Goal: Task Accomplishment & Management: Complete application form

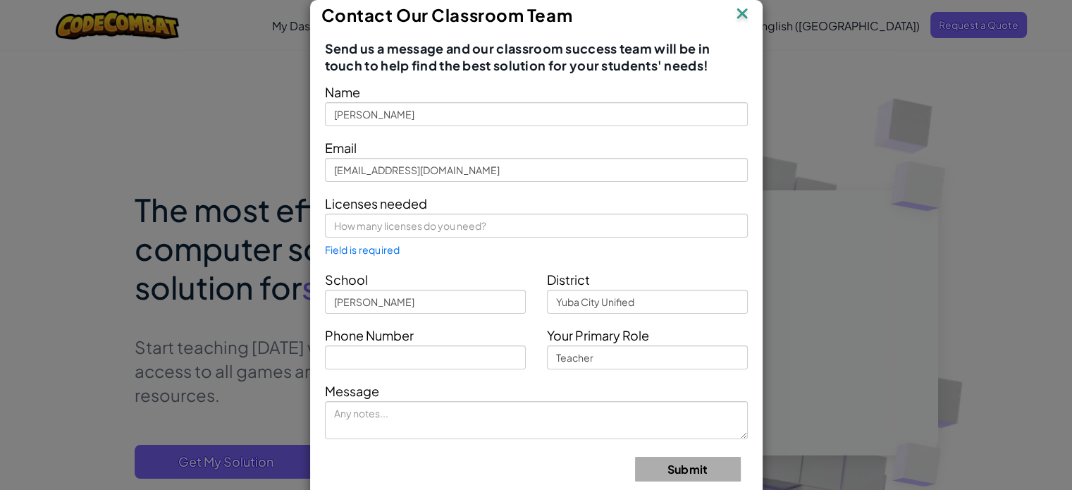
scroll to position [23, 0]
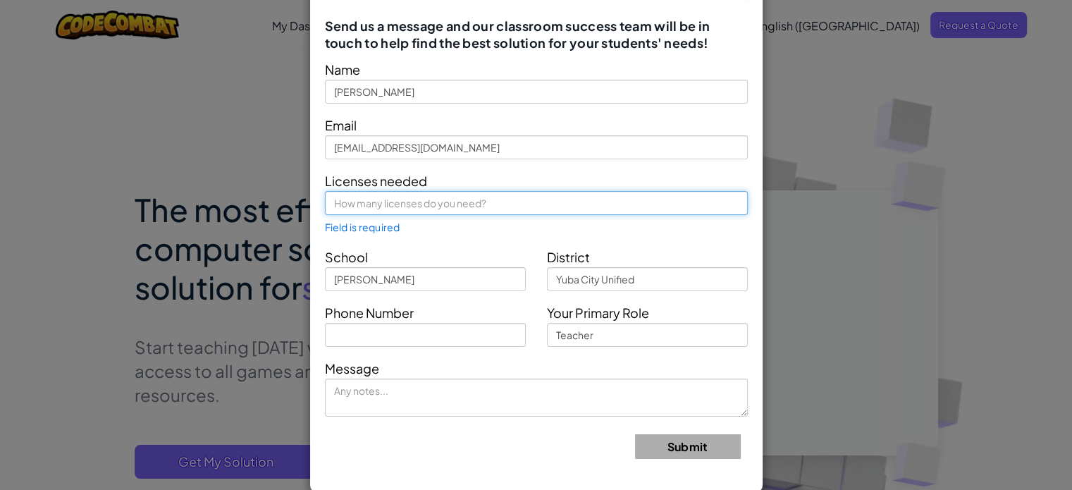
click at [468, 194] on input "text" at bounding box center [536, 203] width 423 height 24
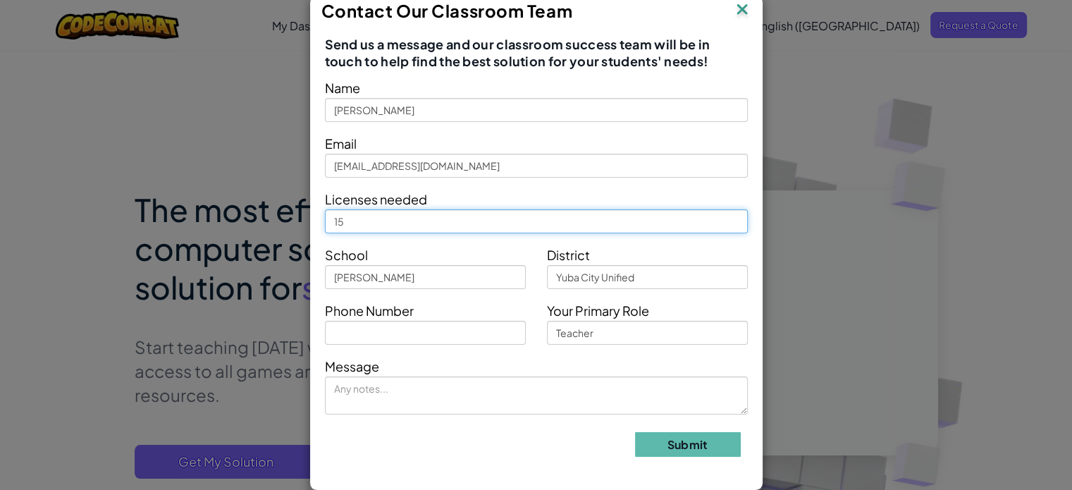
scroll to position [3, 0]
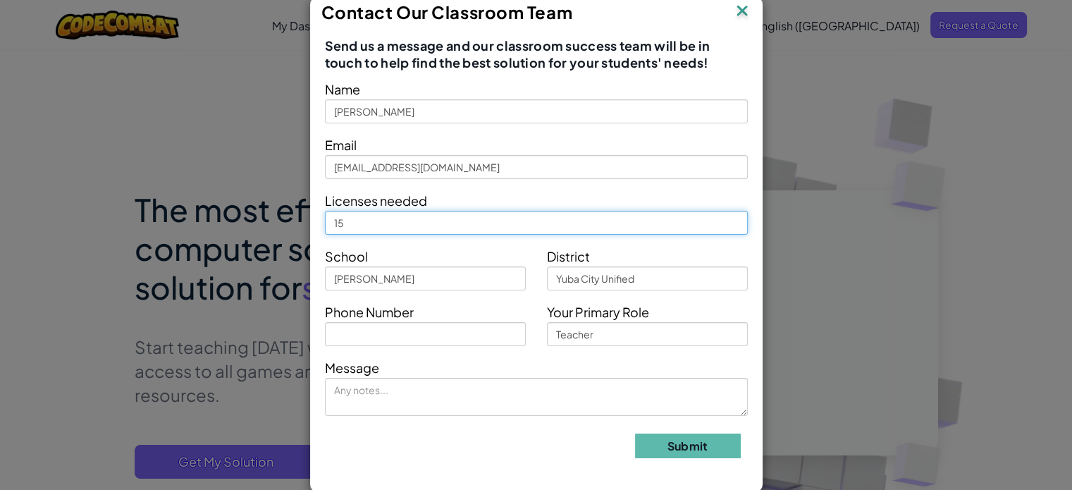
type input "15"
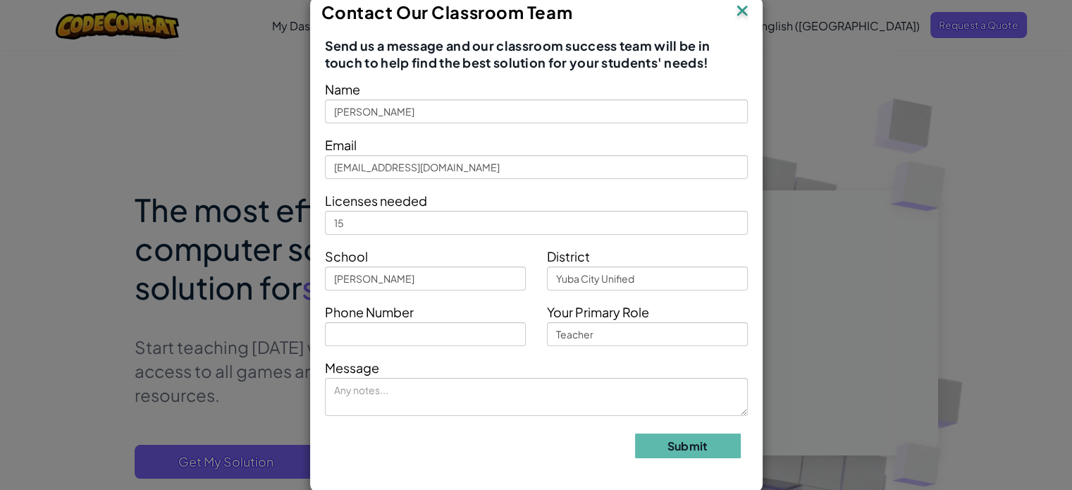
click at [437, 348] on form "Name [PERSON_NAME] Email [EMAIL_ADDRESS][DOMAIN_NAME] Licenses needed 15 School…" at bounding box center [536, 273] width 423 height 390
click at [443, 332] on input "text" at bounding box center [425, 334] width 201 height 24
type input "5308225200"
click at [484, 417] on form "Name [PERSON_NAME] Email [EMAIL_ADDRESS][DOMAIN_NAME] Licenses needed 15 School…" at bounding box center [536, 273] width 423 height 390
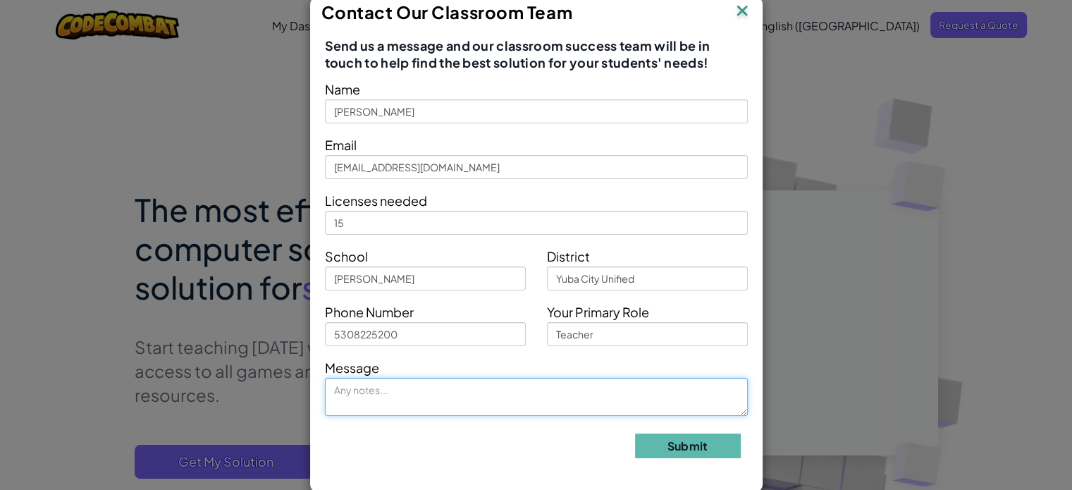
click at [509, 384] on textarea at bounding box center [536, 397] width 423 height 38
type textarea "Looking for a quote for an after school coding club"
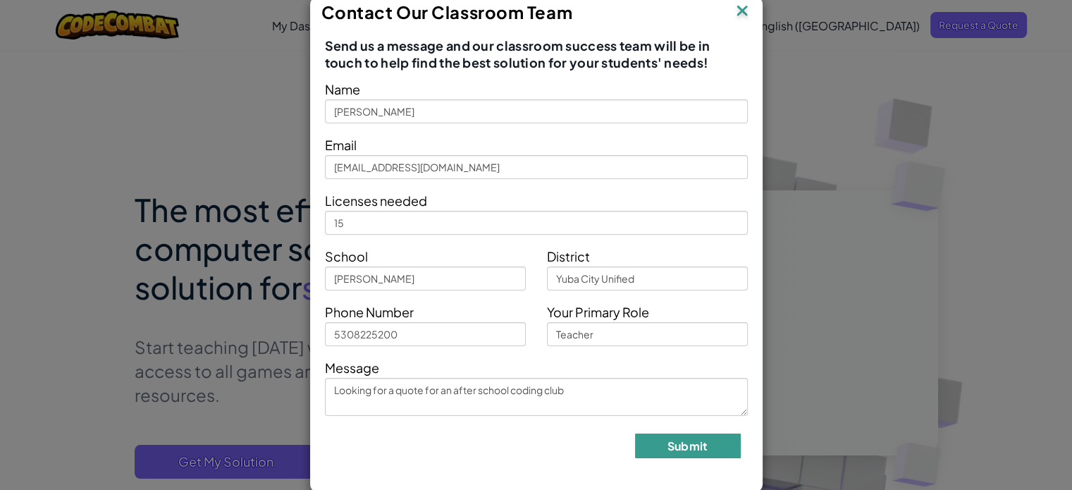
click at [667, 455] on button "Submit" at bounding box center [688, 445] width 106 height 25
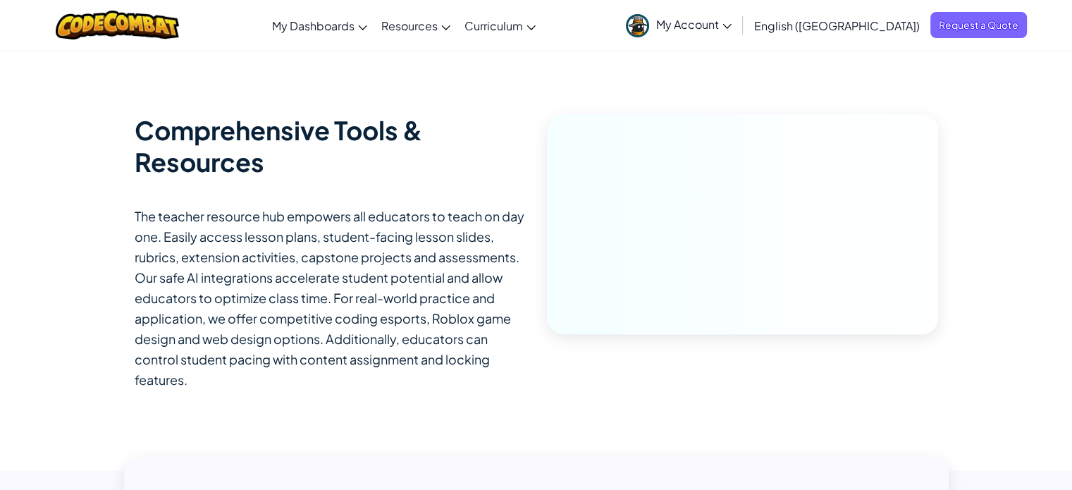
scroll to position [1621, 0]
click at [732, 18] on span "My Account" at bounding box center [693, 24] width 75 height 15
